Goal: Find specific page/section

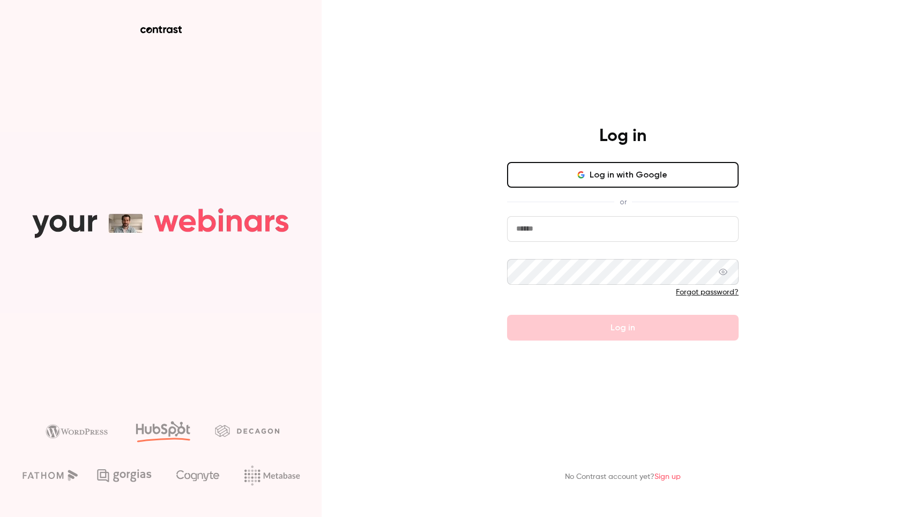
type input "**********"
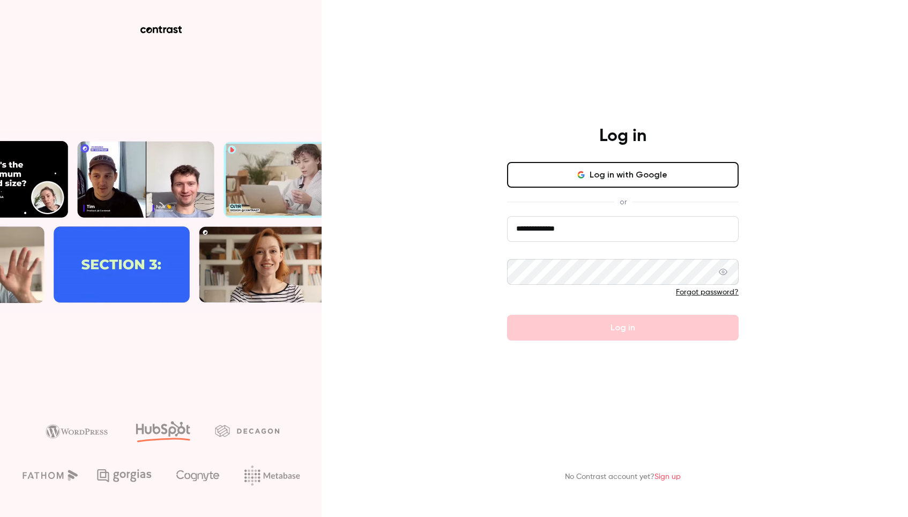
click at [630, 177] on button "Log in with Google" at bounding box center [623, 175] width 232 height 26
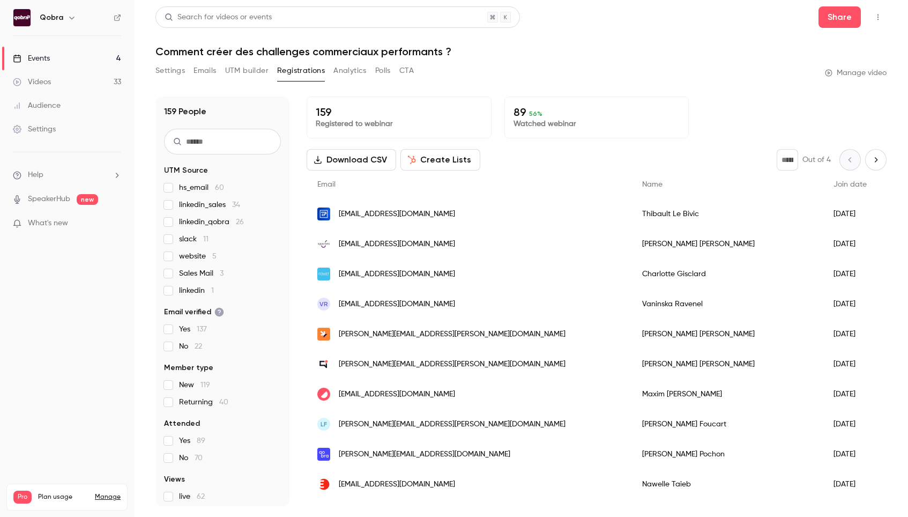
click at [75, 56] on link "Events 4" at bounding box center [67, 59] width 134 height 24
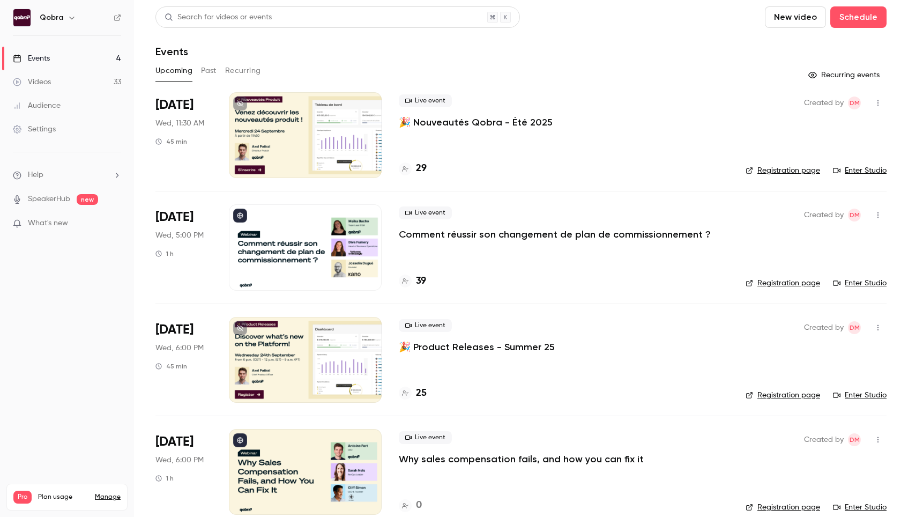
click at [420, 278] on h4 "39" at bounding box center [421, 281] width 10 height 14
